Goal: Task Accomplishment & Management: Contribute content

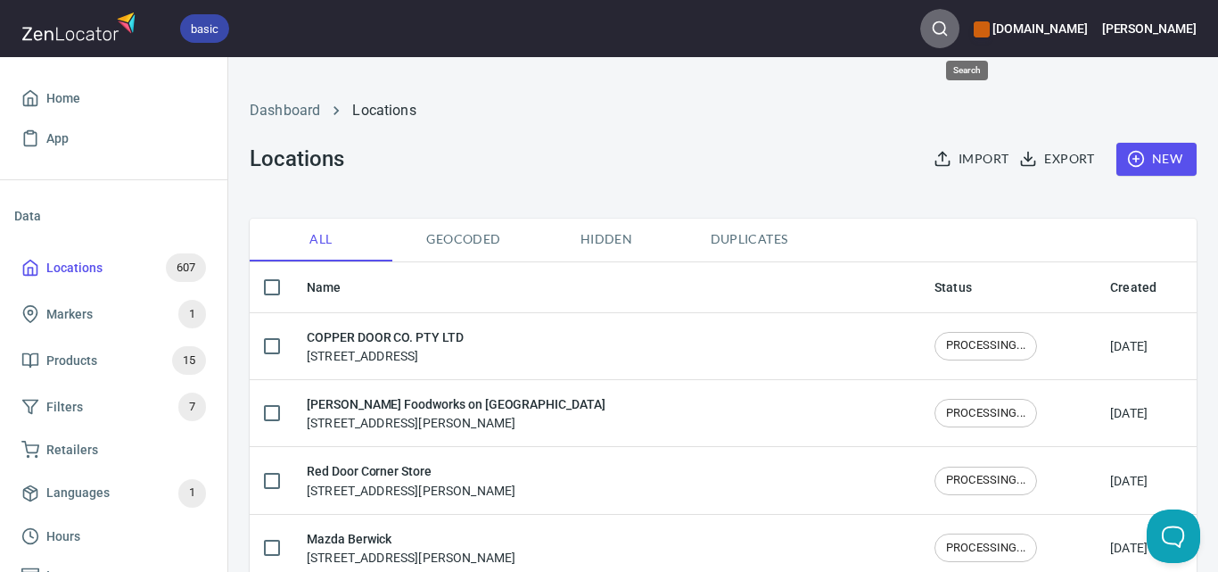
click at [959, 17] on button "button" at bounding box center [939, 28] width 39 height 39
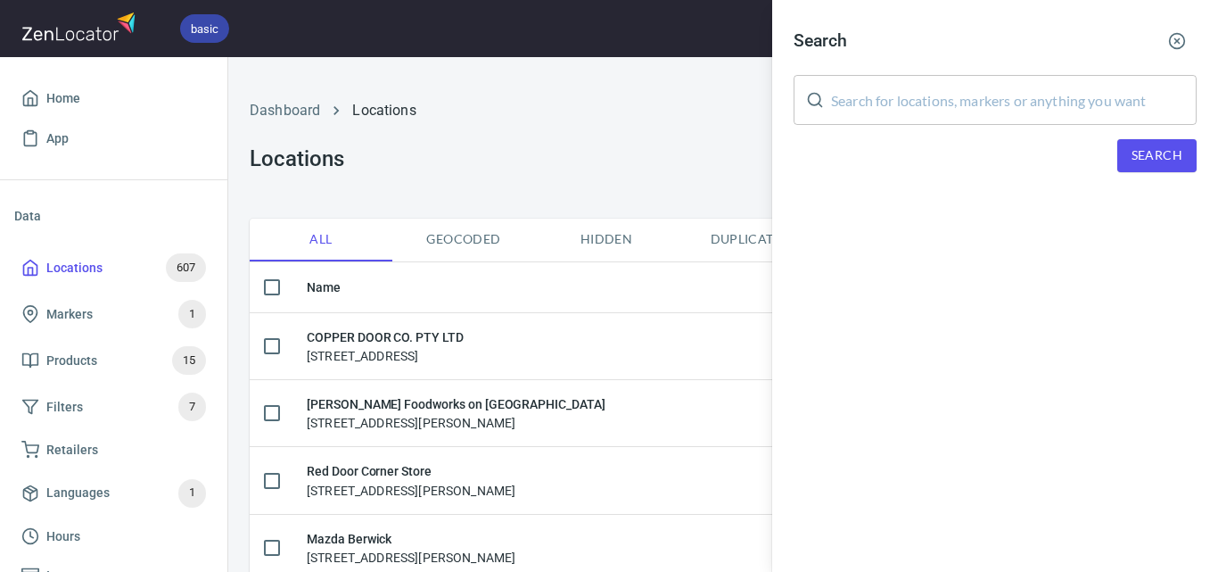
click at [1018, 109] on input "text" at bounding box center [1014, 100] width 366 height 50
paste input "The Hardware Societe"
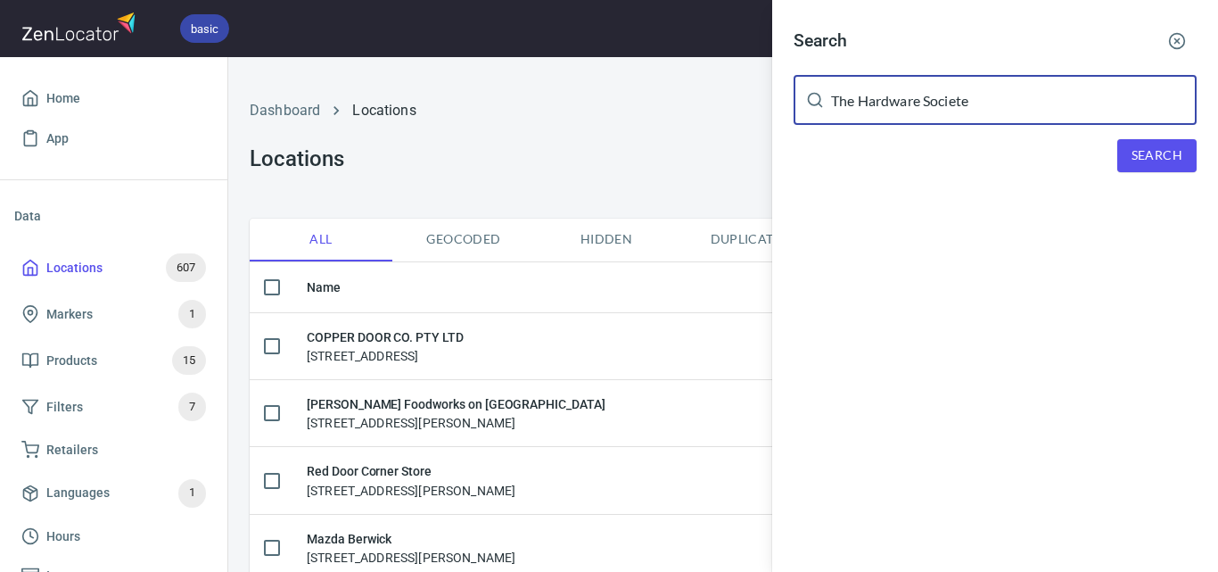
click at [1157, 148] on span "Search" at bounding box center [1157, 155] width 51 height 22
drag, startPoint x: 902, startPoint y: 85, endPoint x: 909, endPoint y: 103, distance: 18.9
click at [907, 97] on input "The Hardware Societe" at bounding box center [1014, 100] width 366 height 50
click at [909, 103] on input "The Hardware Societe" at bounding box center [1014, 100] width 366 height 50
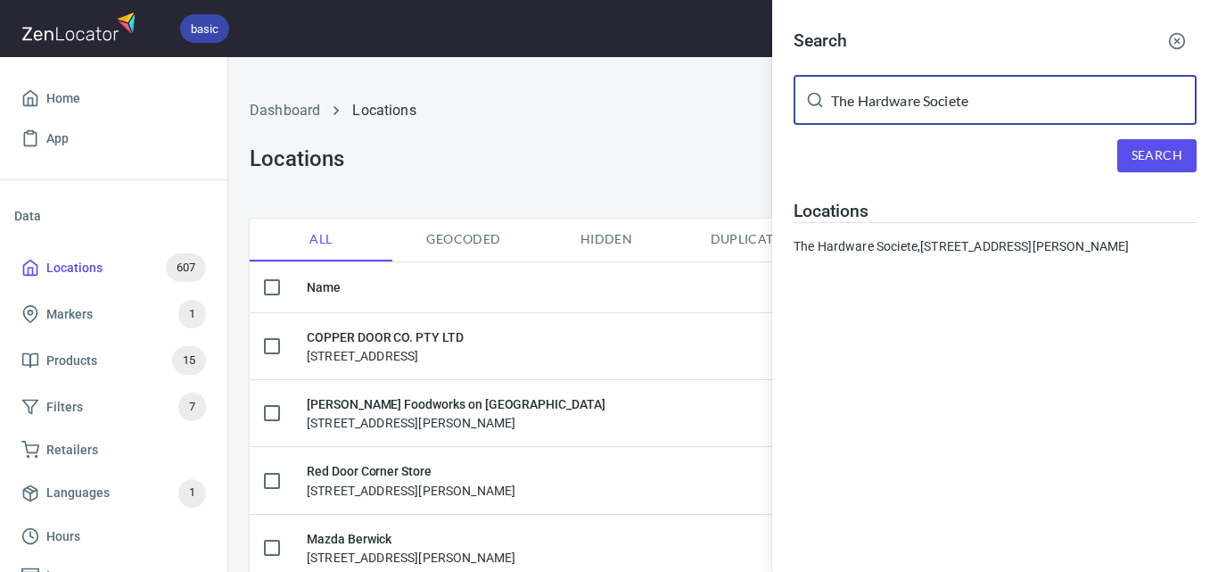
click at [909, 103] on input "The Hardware Societe" at bounding box center [1014, 100] width 366 height 50
paste input "Little Red Bucket"
click at [1153, 151] on span "Search" at bounding box center [1157, 155] width 51 height 22
drag, startPoint x: 967, startPoint y: 108, endPoint x: 810, endPoint y: 111, distance: 157.9
click at [810, 111] on div "The Little Red Bucket ​" at bounding box center [995, 100] width 403 height 50
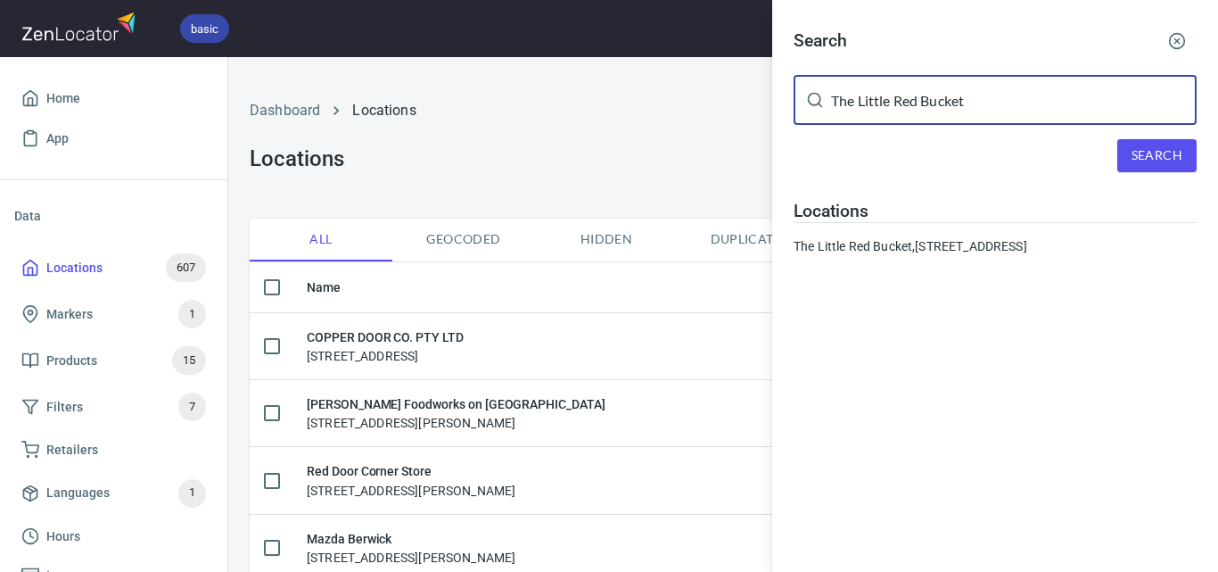
paste input "[PERSON_NAME] Foodworks on [GEOGRAPHIC_DATA]"
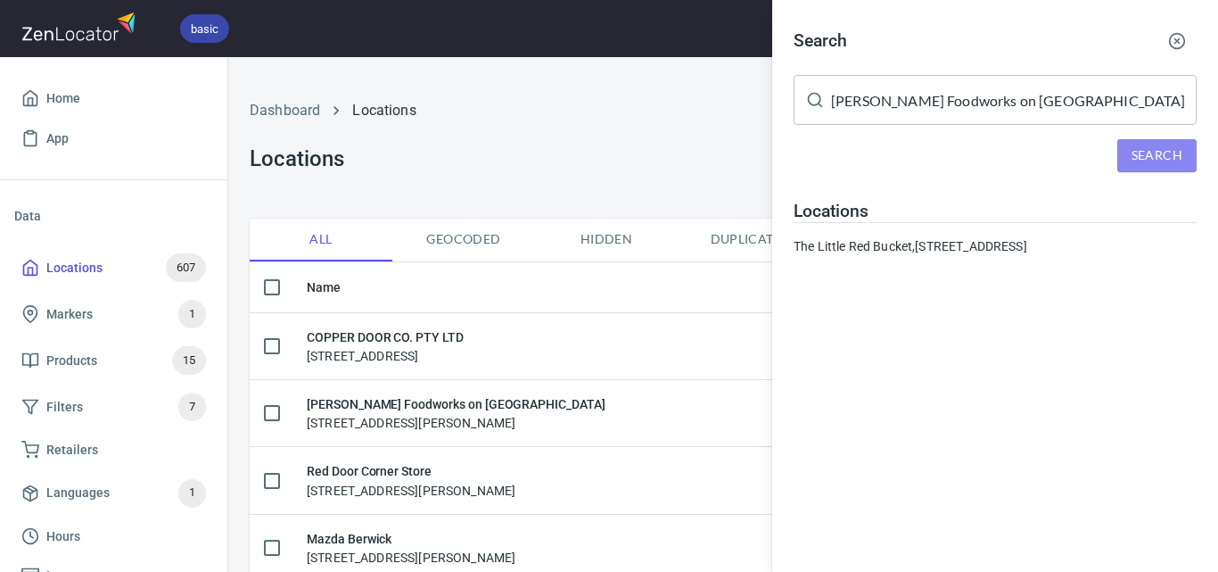
click at [1143, 153] on span "Search" at bounding box center [1157, 155] width 51 height 22
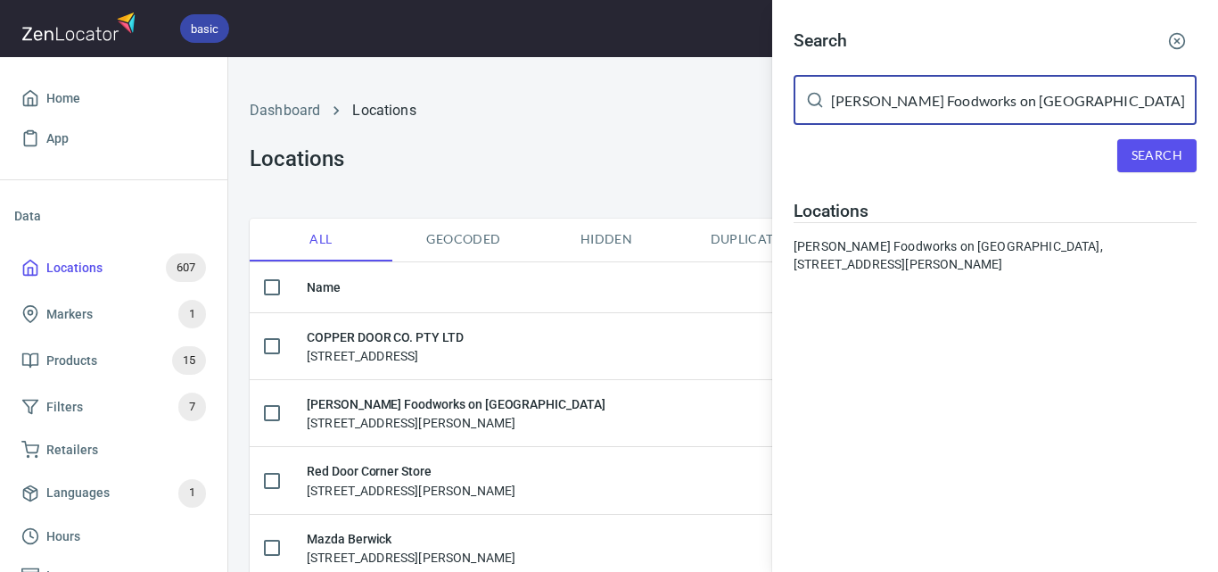
click at [1007, 114] on input "[PERSON_NAME] Foodworks on [GEOGRAPHIC_DATA]" at bounding box center [1014, 100] width 366 height 50
click at [1008, 114] on input "[PERSON_NAME] Foodworks on [GEOGRAPHIC_DATA]" at bounding box center [1014, 100] width 366 height 50
click at [1008, 113] on input "[PERSON_NAME] Foodworks on [GEOGRAPHIC_DATA]" at bounding box center [1014, 100] width 366 height 50
paste input "Foodworks Traralgon [PERSON_NAME][GEOGRAPHIC_DATA]"
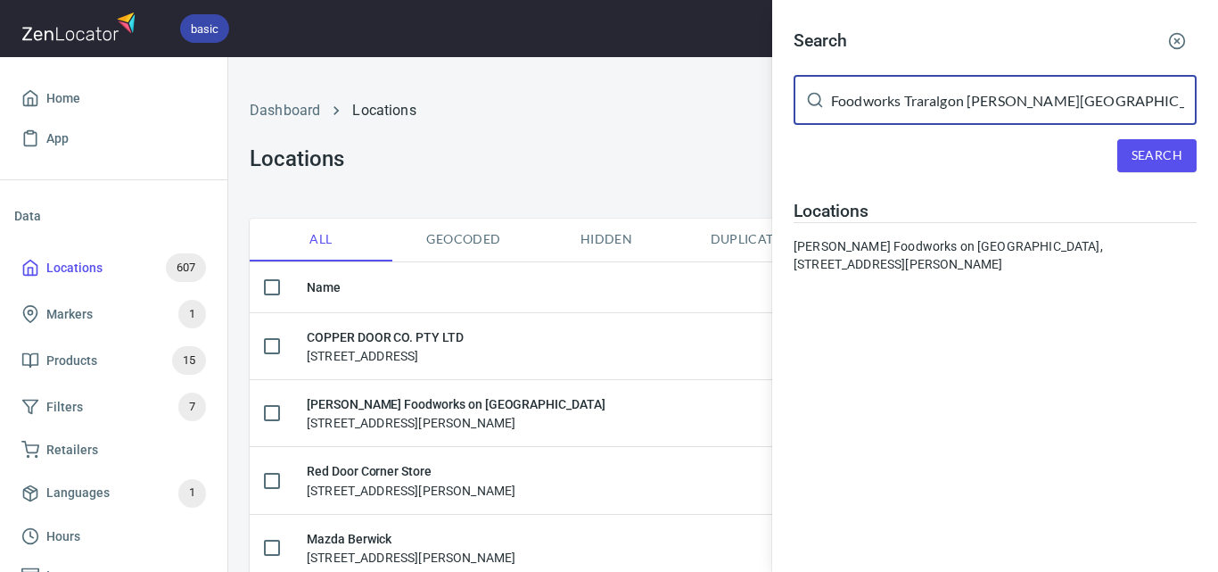
click at [1132, 147] on span "Search" at bounding box center [1157, 155] width 51 height 22
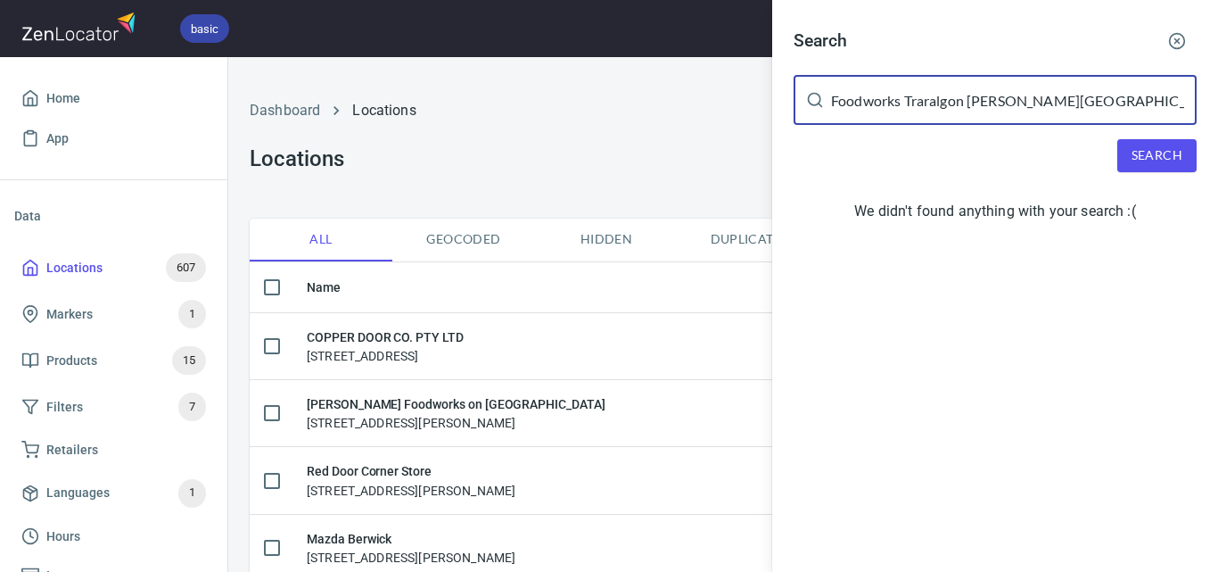
click at [987, 97] on input "Foodworks Traralgon [PERSON_NAME][GEOGRAPHIC_DATA]" at bounding box center [1014, 100] width 366 height 50
paste input "Red Door Corner Store"
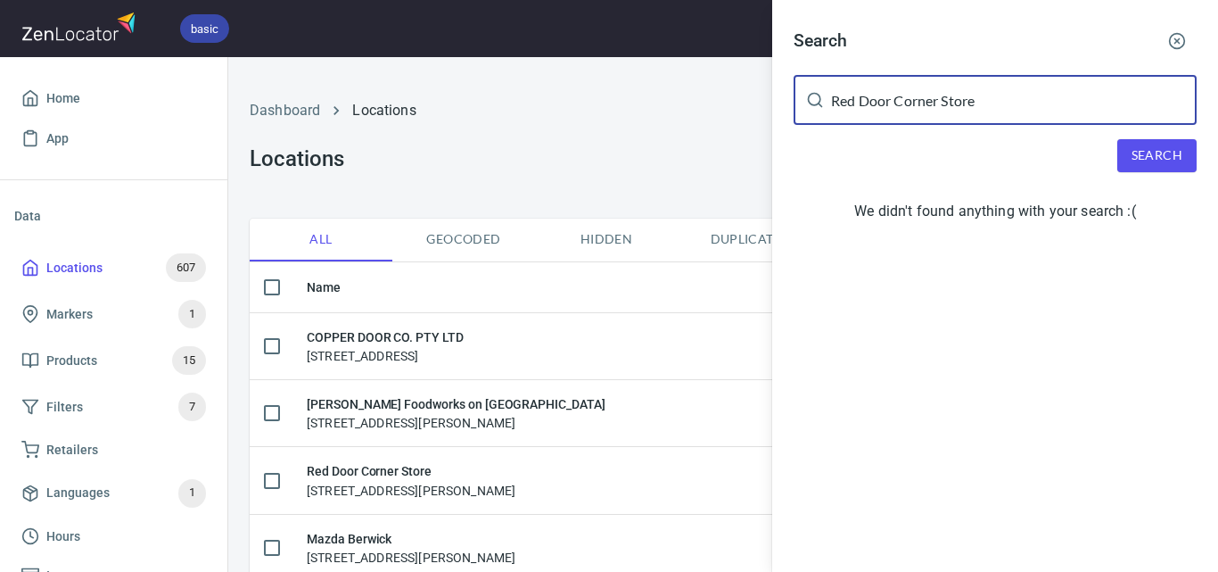
click at [1162, 156] on span "Search" at bounding box center [1157, 155] width 51 height 22
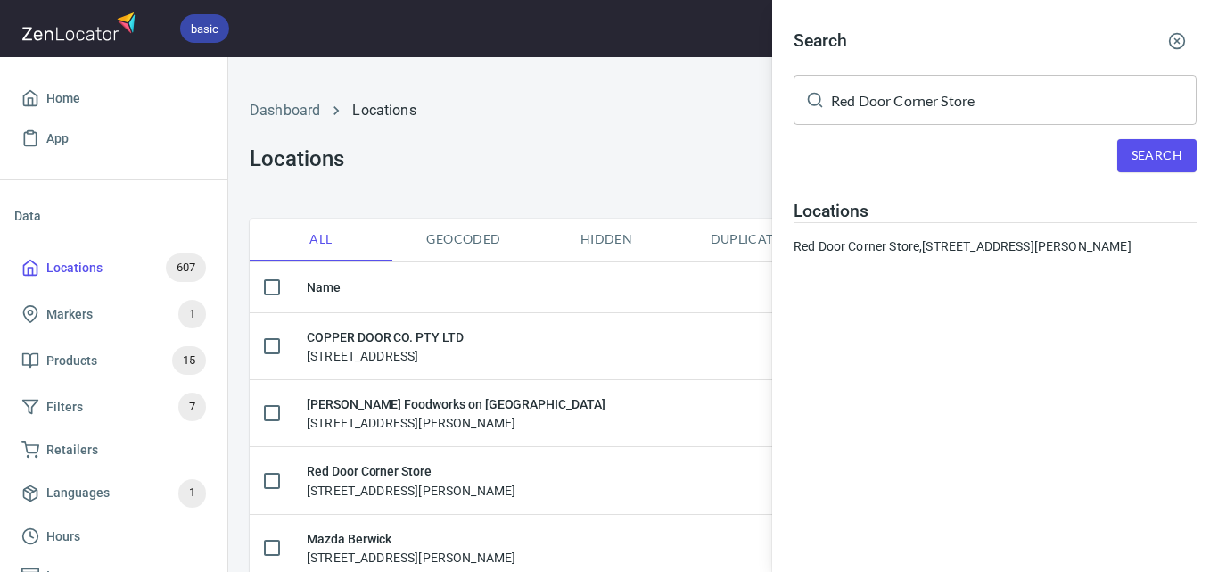
click at [882, 90] on input "Red Door Corner Store" at bounding box center [1014, 100] width 366 height 50
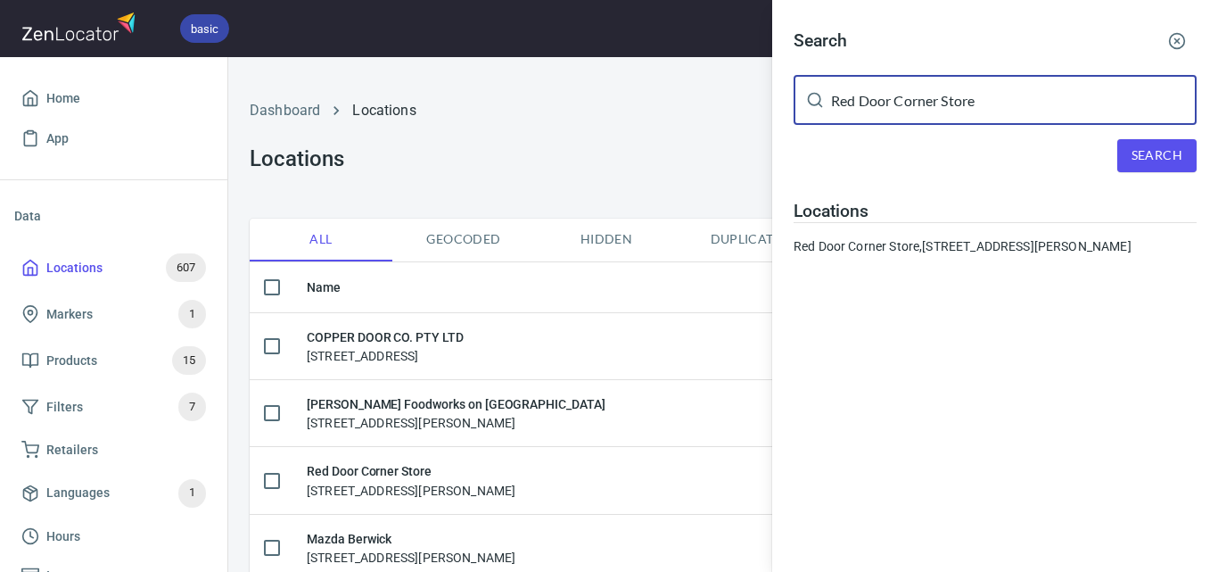
click at [882, 90] on input "Red Door Corner Store" at bounding box center [1014, 100] width 366 height 50
click at [882, 92] on input "Red Door Corner Store" at bounding box center [1014, 100] width 366 height 50
paste input "Pakenham - GJ Shop"
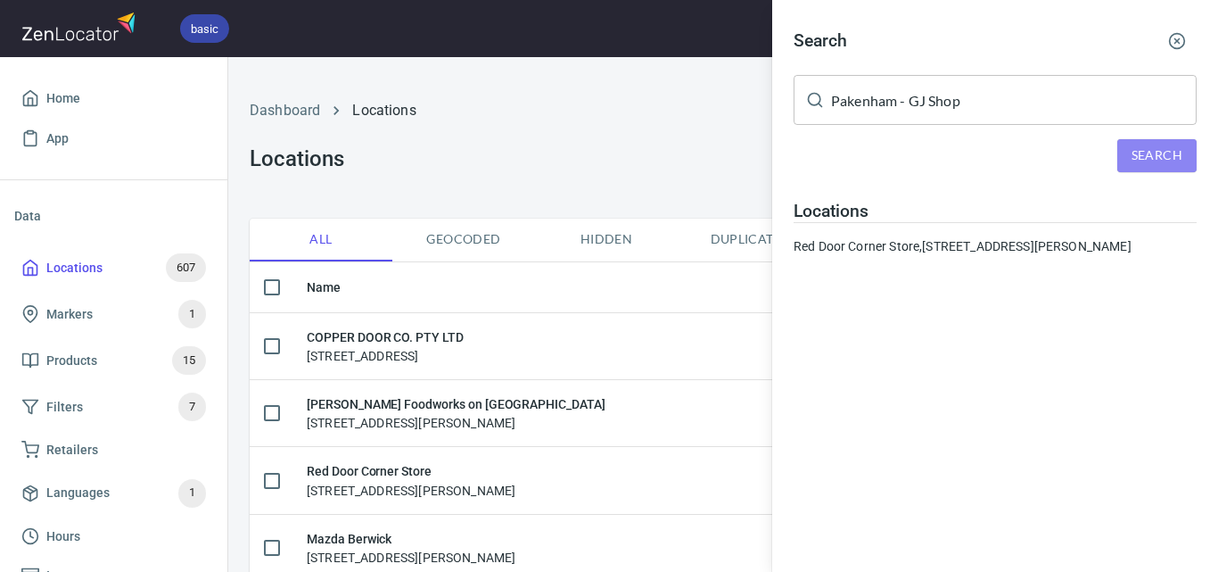
click at [1132, 147] on span "Search" at bounding box center [1157, 155] width 51 height 22
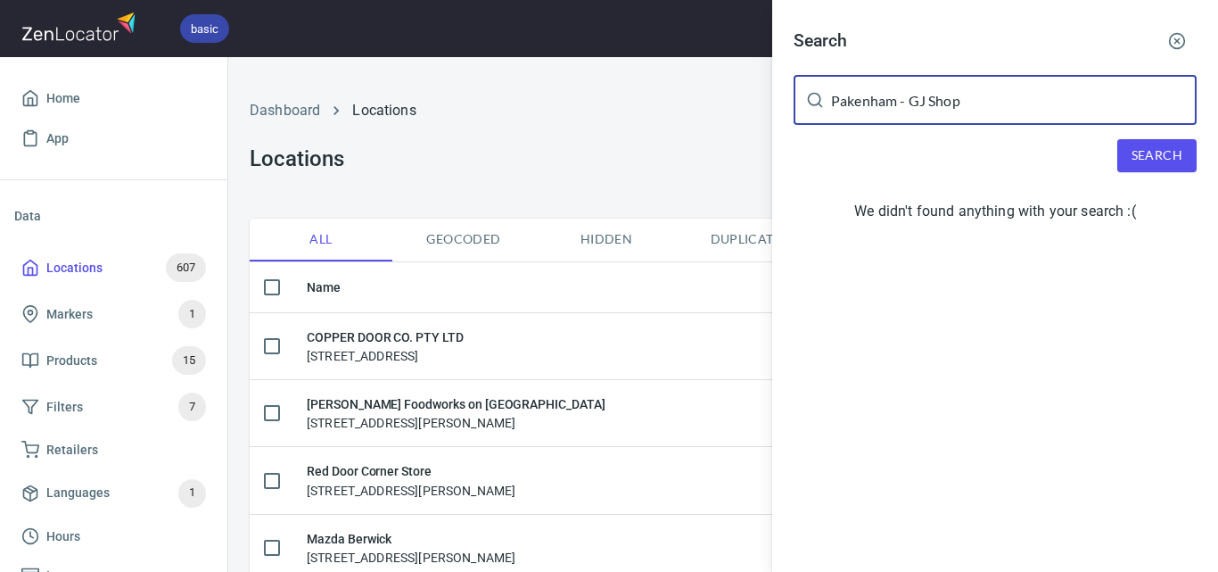
drag, startPoint x: 1033, startPoint y: 95, endPoint x: 938, endPoint y: 105, distance: 95.9
click at [938, 105] on input "Pakenham - GJ Shop" at bounding box center [1014, 100] width 366 height 50
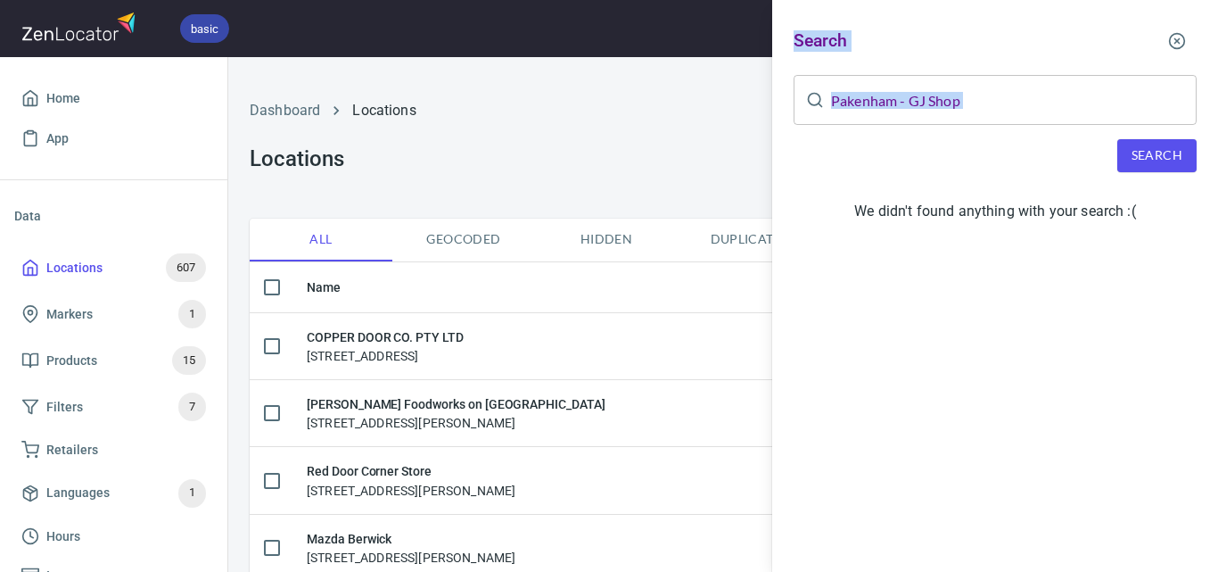
drag, startPoint x: 1030, startPoint y: 127, endPoint x: 762, endPoint y: 130, distance: 268.4
click at [745, 137] on div "Search Pakenham - GJ Shop ​ Search We didn't found anything with your search :(" at bounding box center [609, 286] width 1218 height 572
click at [1008, 103] on input "Pakenham - GJ Shop" at bounding box center [1014, 100] width 366 height 50
click at [967, 110] on input "Pakenham - GJ Shop" at bounding box center [1014, 100] width 366 height 50
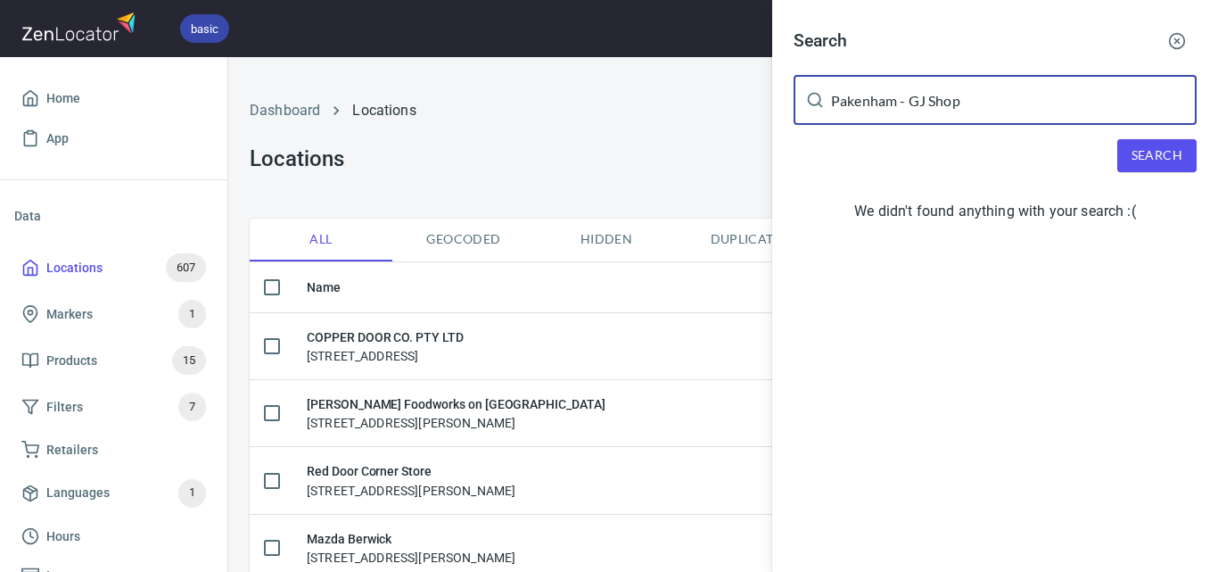
drag, startPoint x: 973, startPoint y: 103, endPoint x: 786, endPoint y: 96, distance: 187.4
click at [786, 96] on div "Search Pakenham - GJ Shop ​ Search We didn't found anything with your search :(" at bounding box center [995, 129] width 446 height 258
paste input "Harriot"
click at [1143, 141] on button "Search" at bounding box center [1156, 155] width 79 height 33
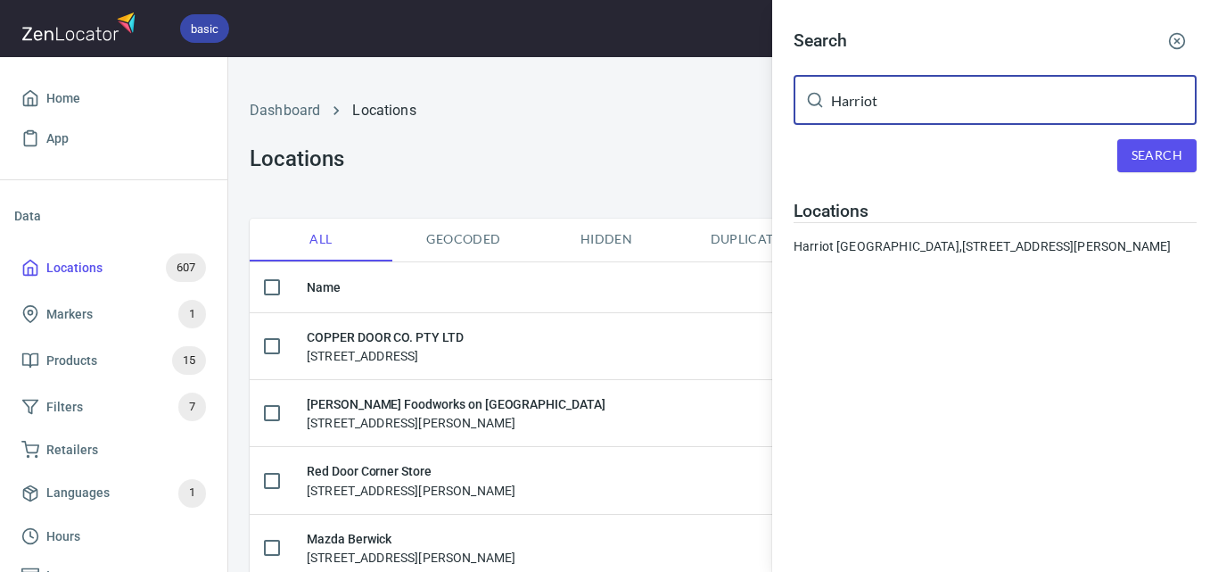
drag, startPoint x: 908, startPoint y: 103, endPoint x: 741, endPoint y: 105, distance: 166.8
click at [741, 105] on div "Search Harriot ​ Search Locations [GEOGRAPHIC_DATA] [GEOGRAPHIC_DATA], [STREET_…" at bounding box center [609, 286] width 1218 height 572
paste input "[PERSON_NAME]"
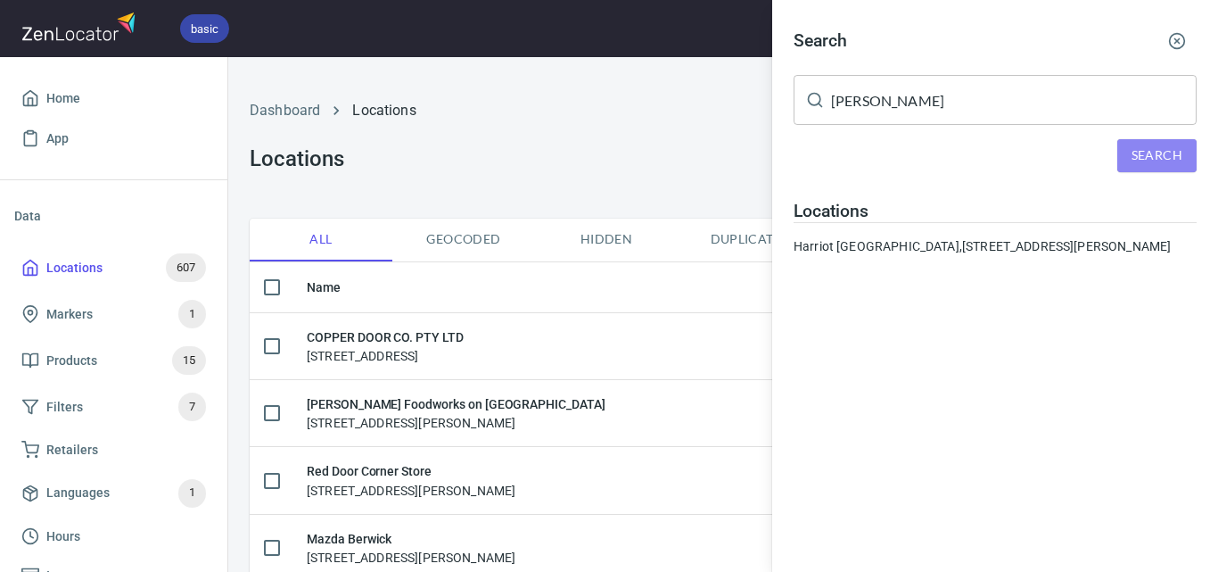
click at [1171, 162] on span "Search" at bounding box center [1157, 155] width 51 height 22
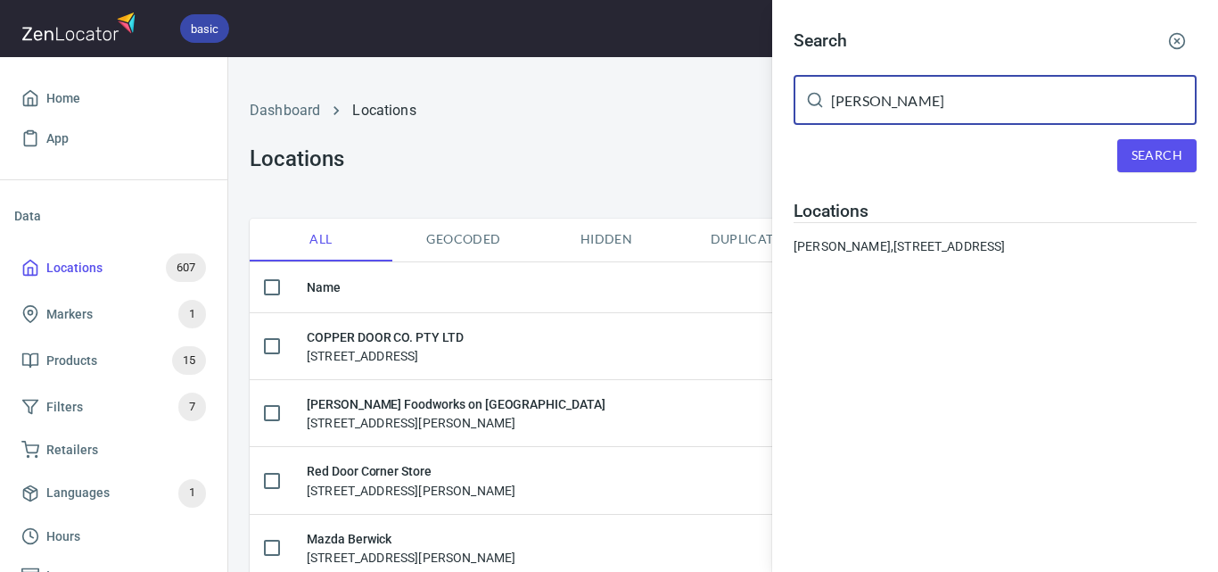
drag, startPoint x: 786, startPoint y: 111, endPoint x: 615, endPoint y: 125, distance: 171.7
click at [615, 125] on div "Search [PERSON_NAME] ​ Search Locations [PERSON_NAME], [STREET_ADDRESS]" at bounding box center [609, 286] width 1218 height 572
paste input "Flockhart Deli"
click at [1156, 149] on span "Search" at bounding box center [1157, 155] width 51 height 22
drag, startPoint x: 1000, startPoint y: 88, endPoint x: 718, endPoint y: 90, distance: 282.7
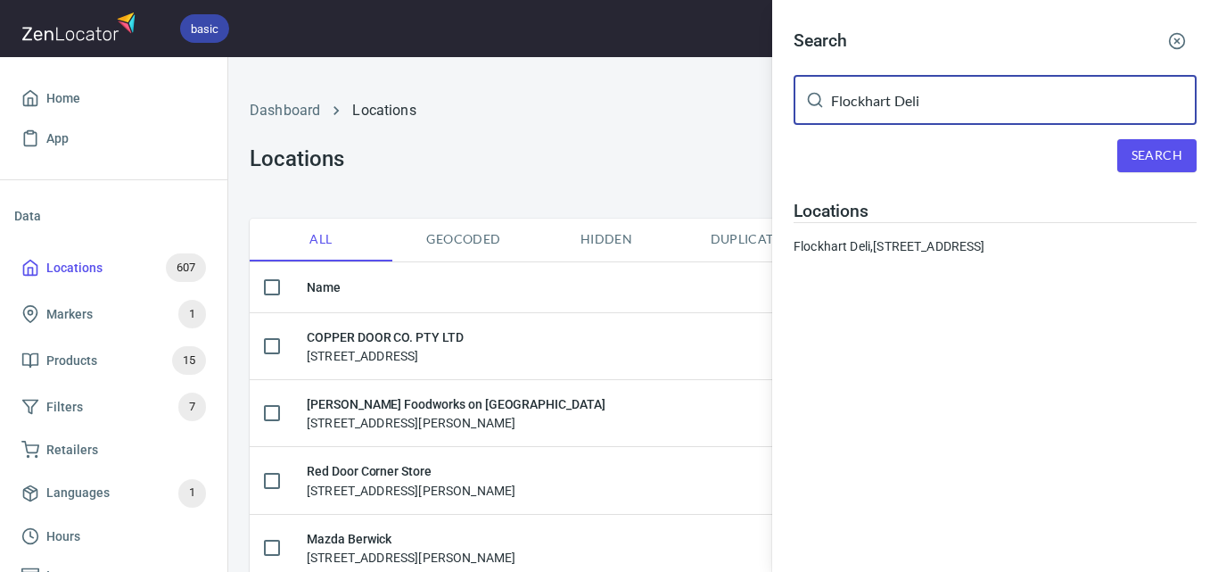
click at [718, 90] on div "Search Flockhart Deli ​ Search Locations [GEOGRAPHIC_DATA] [GEOGRAPHIC_DATA], […" at bounding box center [609, 286] width 1218 height 572
paste input "Lean and Green"
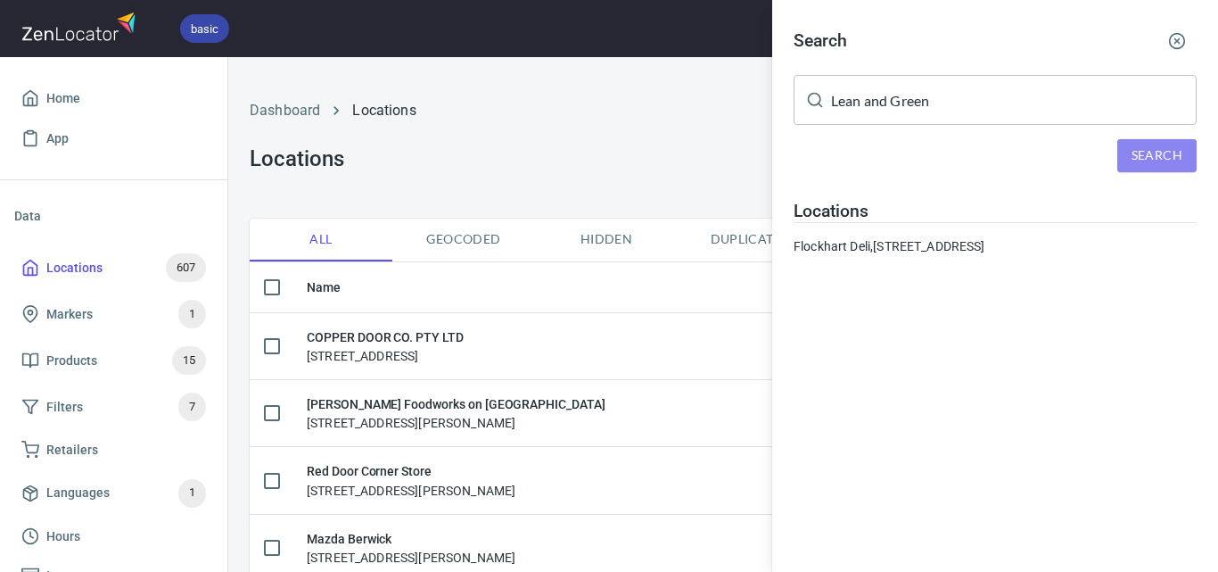
click at [1157, 170] on button "Search" at bounding box center [1156, 155] width 79 height 33
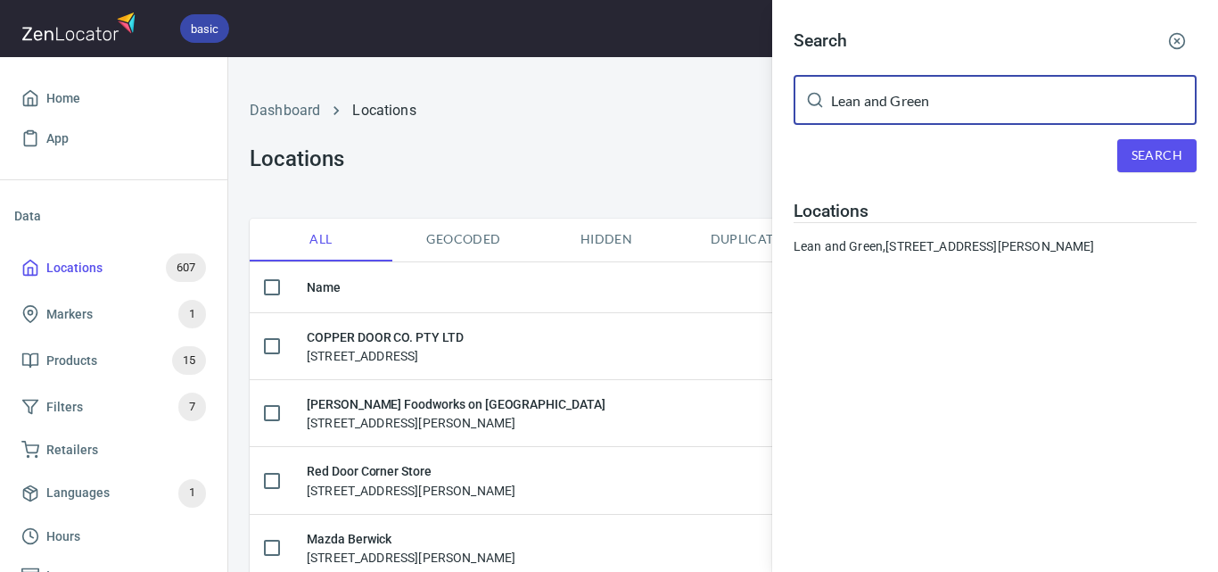
drag, startPoint x: 1063, startPoint y: 97, endPoint x: 577, endPoint y: 97, distance: 486.0
click at [561, 99] on div "Search Lean and Green ​ Search Locations [GEOGRAPHIC_DATA], [STREET_ADDRESS][PE…" at bounding box center [609, 286] width 1218 height 572
paste input "Ashburton IGA"
type input "Ashburton IGA"
click at [1105, 148] on div "Search" at bounding box center [995, 155] width 403 height 33
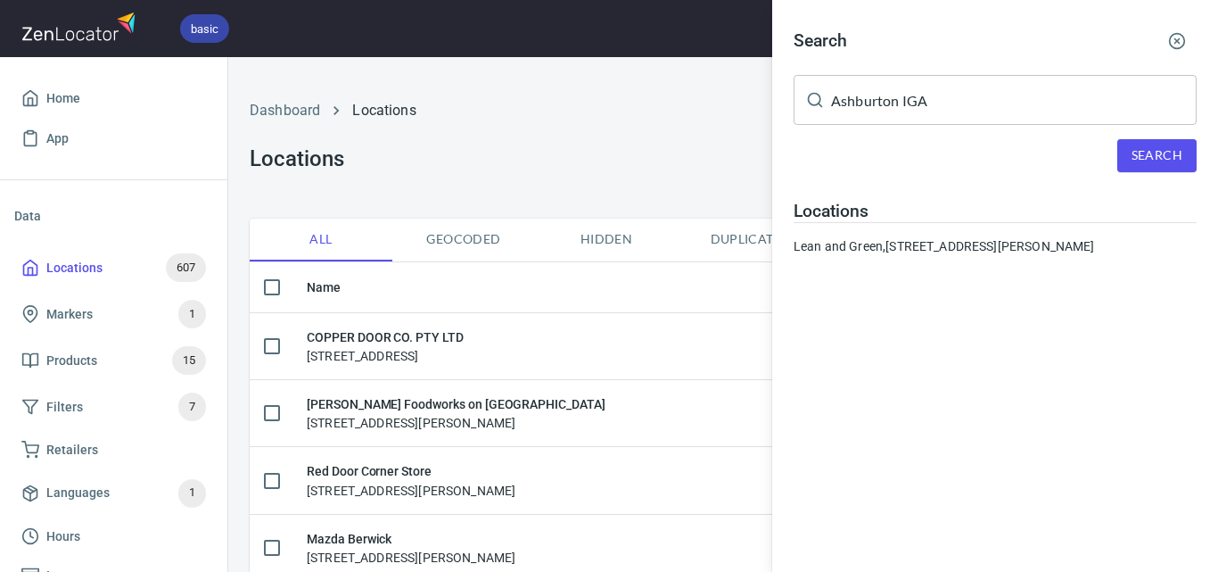
click at [1121, 147] on button "Search" at bounding box center [1156, 155] width 79 height 33
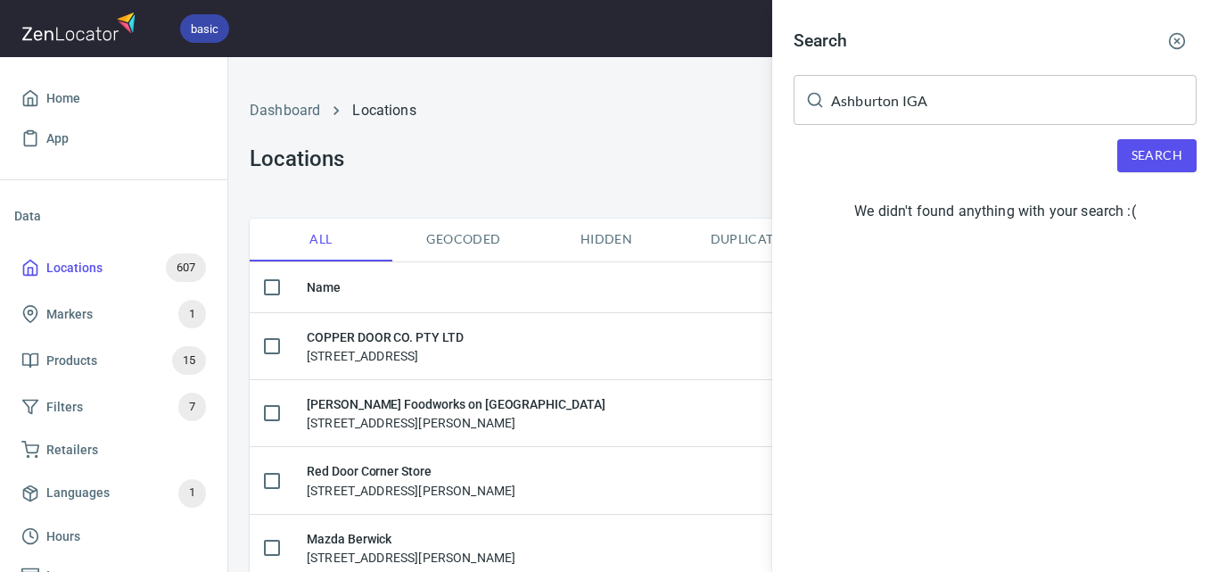
click at [693, 143] on div at bounding box center [609, 286] width 1218 height 572
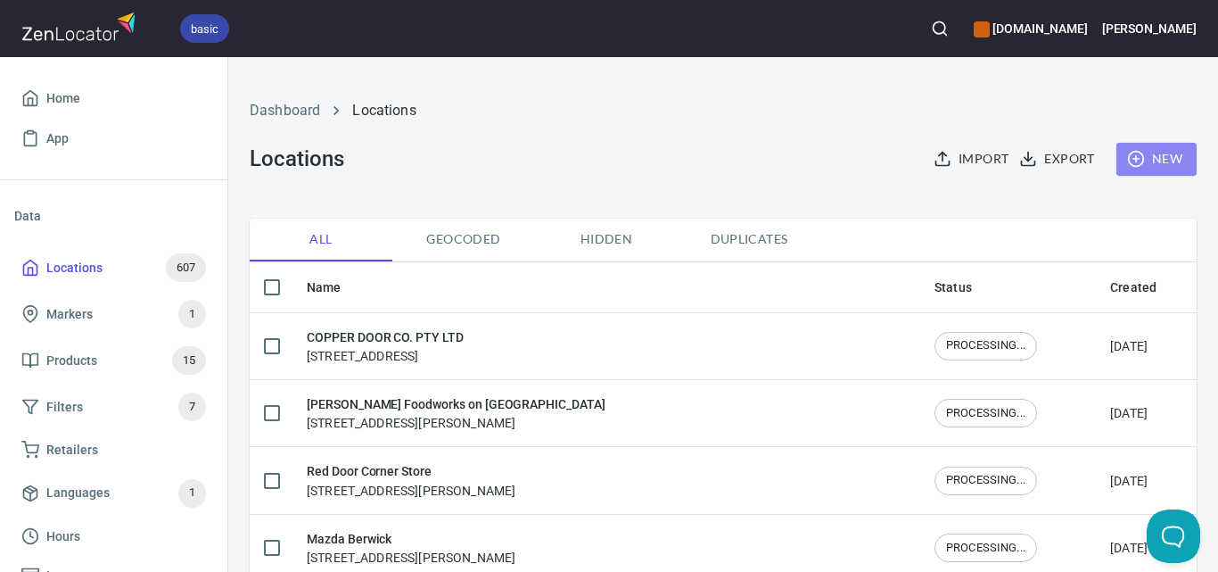
click at [1133, 166] on span "New" at bounding box center [1157, 159] width 52 height 22
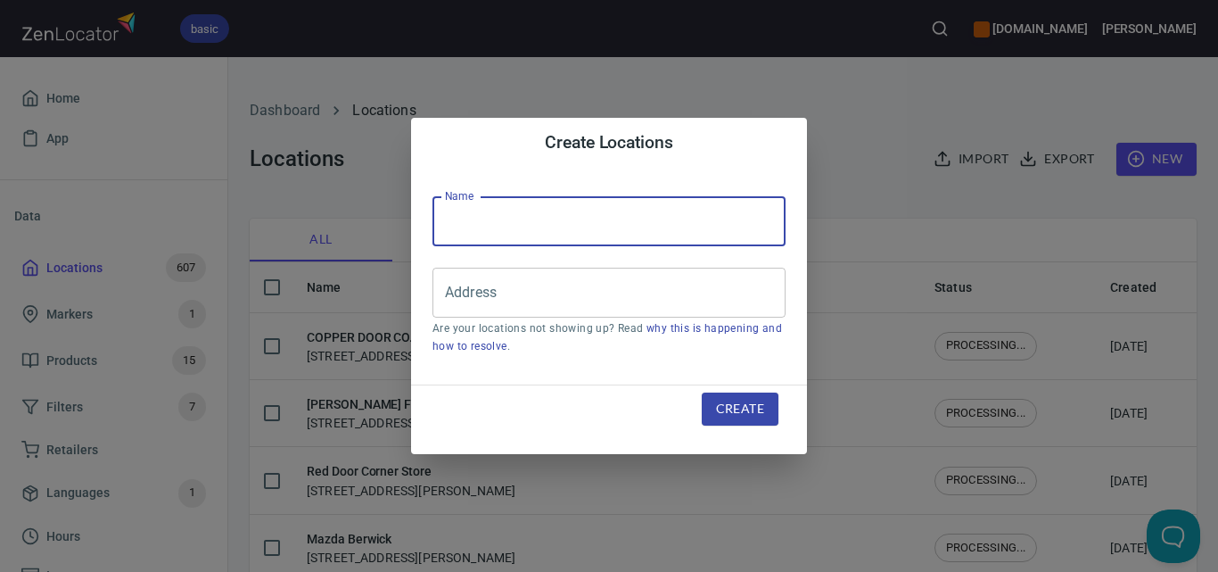
click at [623, 240] on input "text" at bounding box center [608, 221] width 353 height 50
paste input "Ashburton IGA"
type input "Ashburton IGA"
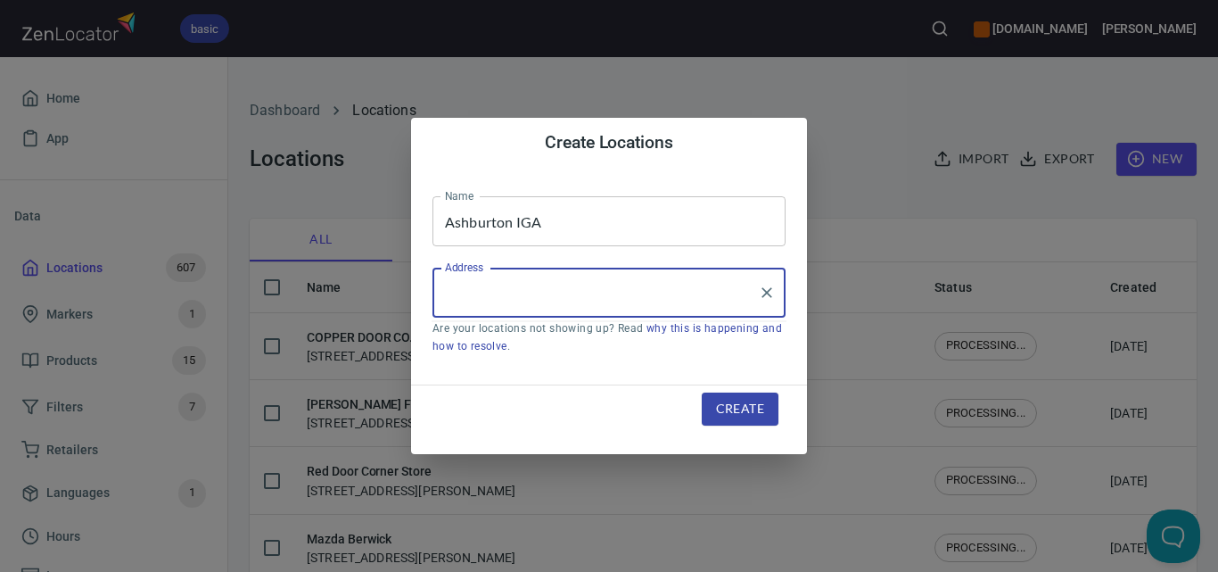
click at [491, 284] on input "Address" at bounding box center [596, 293] width 310 height 34
paste input "Ashburton IGA"
type input "Ashburton IGA"
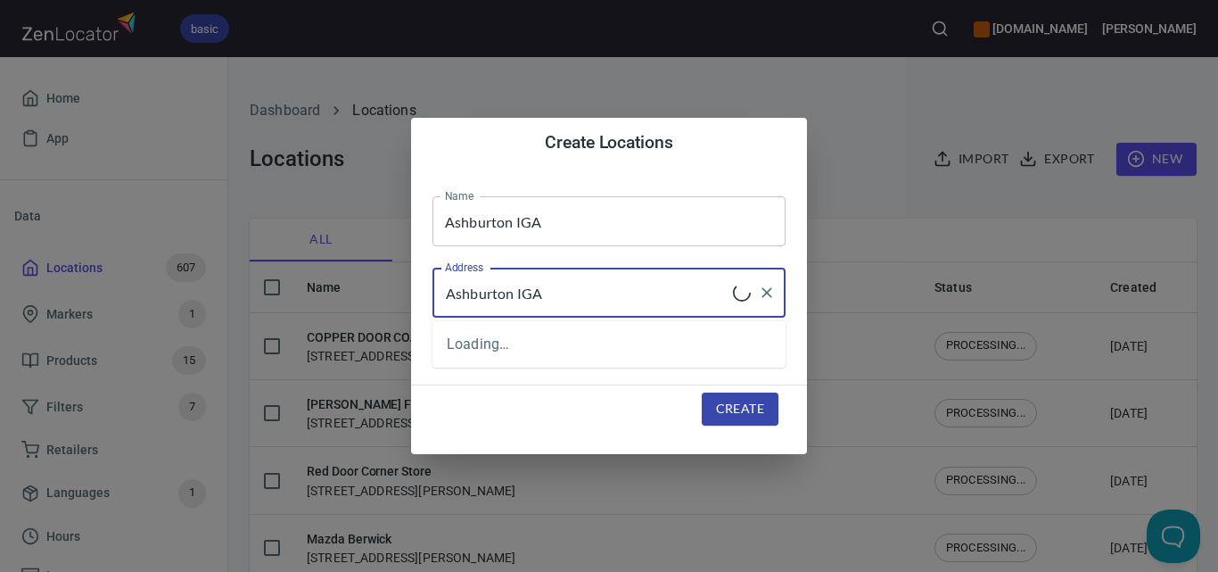
drag, startPoint x: 564, startPoint y: 290, endPoint x: 448, endPoint y: 296, distance: 116.1
click at [448, 296] on input "Ashburton IGA" at bounding box center [587, 293] width 292 height 34
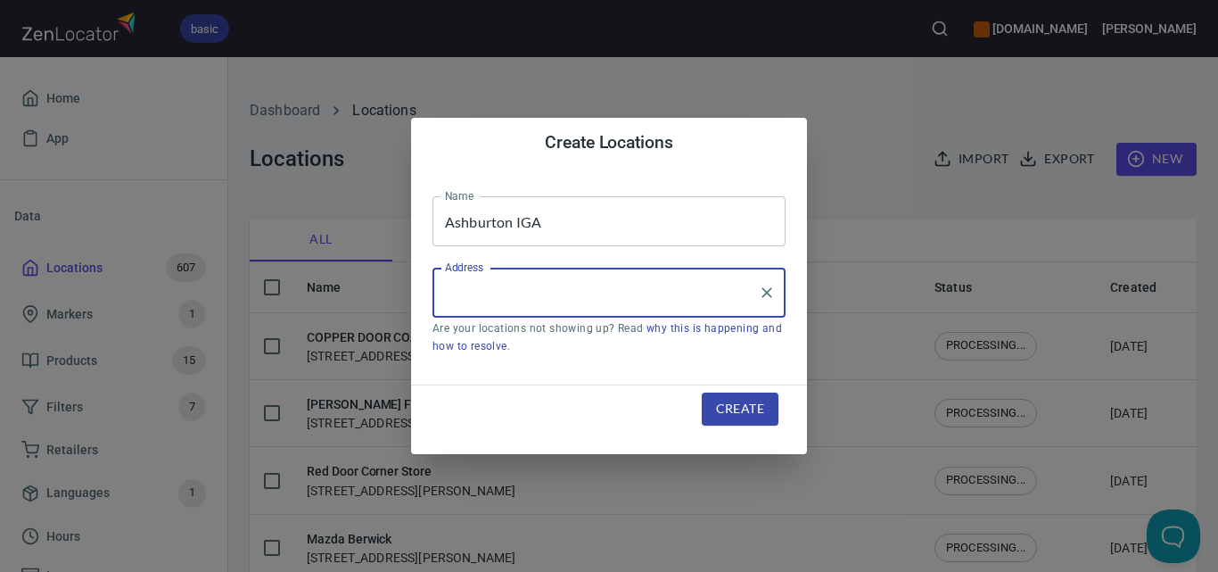
paste input "[STREET_ADDRESS]"
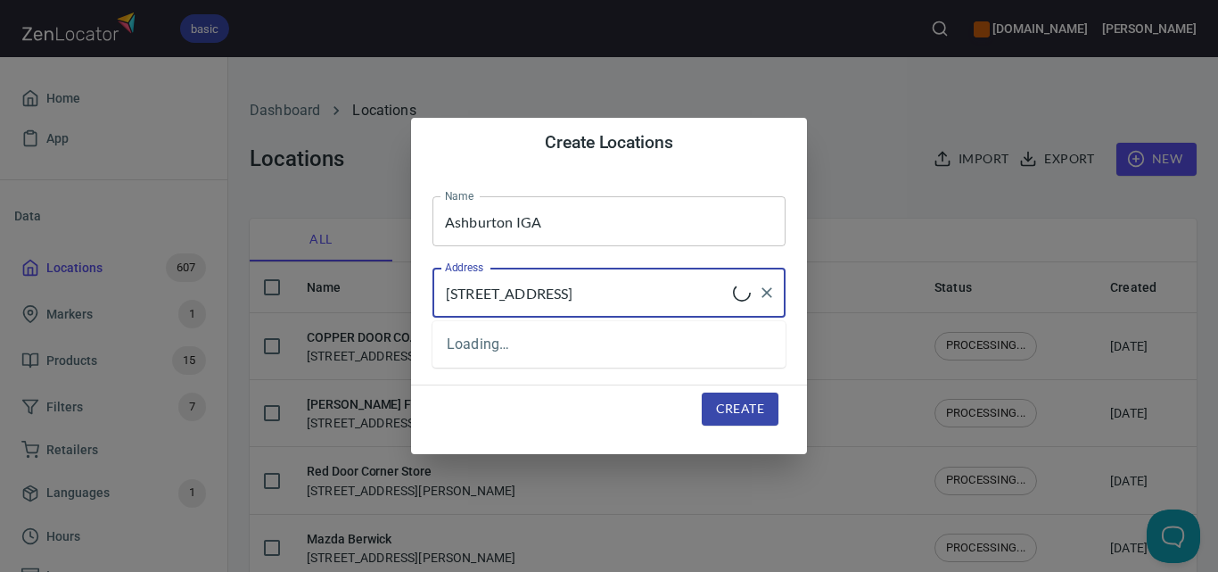
type input "[STREET_ADDRESS]"
click at [718, 401] on span "Create" at bounding box center [740, 409] width 48 height 22
